Goal: Find specific page/section: Find specific page/section

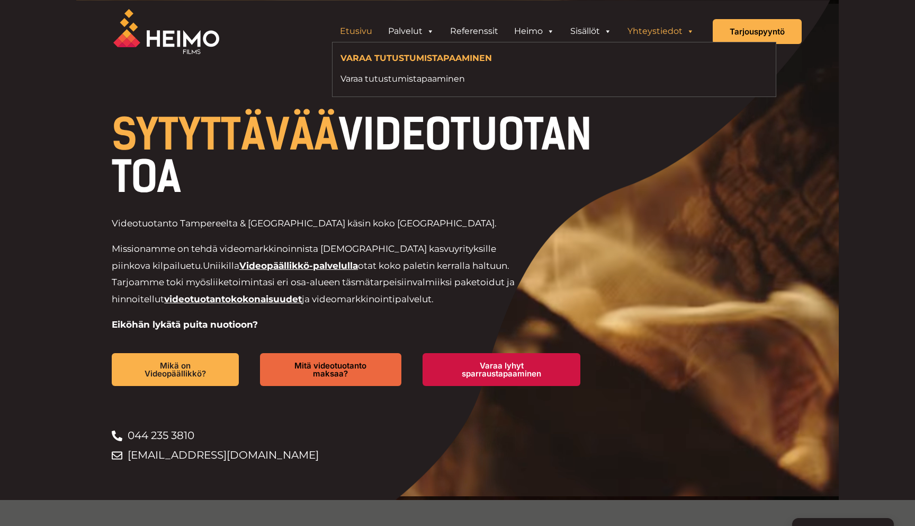
click at [661, 32] on link "Yhteystiedot" at bounding box center [661, 31] width 83 height 21
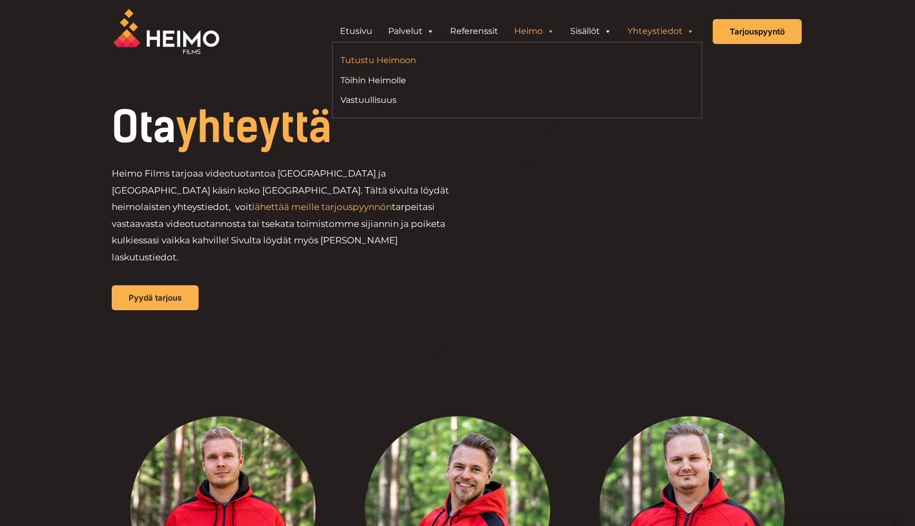
click at [408, 56] on link "Tutustu Heimoon" at bounding box center [425, 60] width 169 height 14
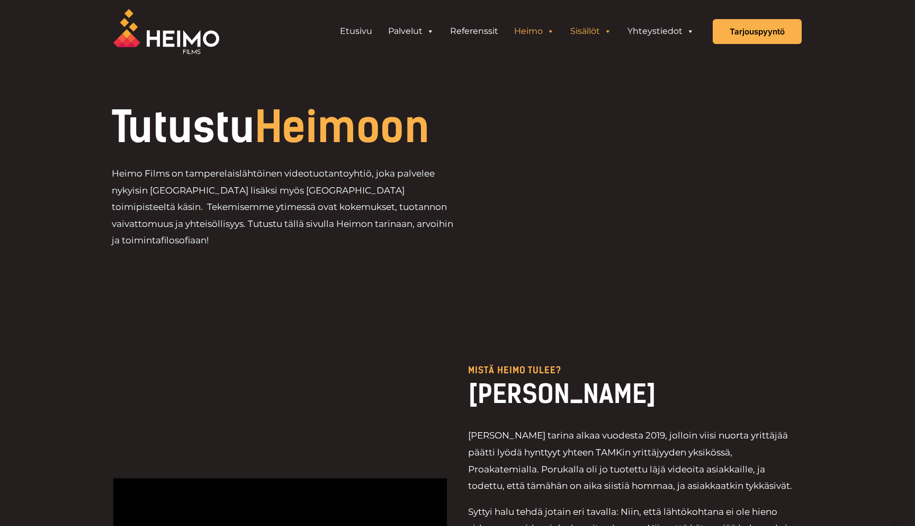
click at [601, 30] on link "Sisällöt" at bounding box center [591, 31] width 57 height 21
click at [258, 31] on div at bounding box center [192, 31] width 159 height 63
click at [470, 34] on link "Referenssit" at bounding box center [474, 31] width 64 height 21
